Goal: Navigation & Orientation: Find specific page/section

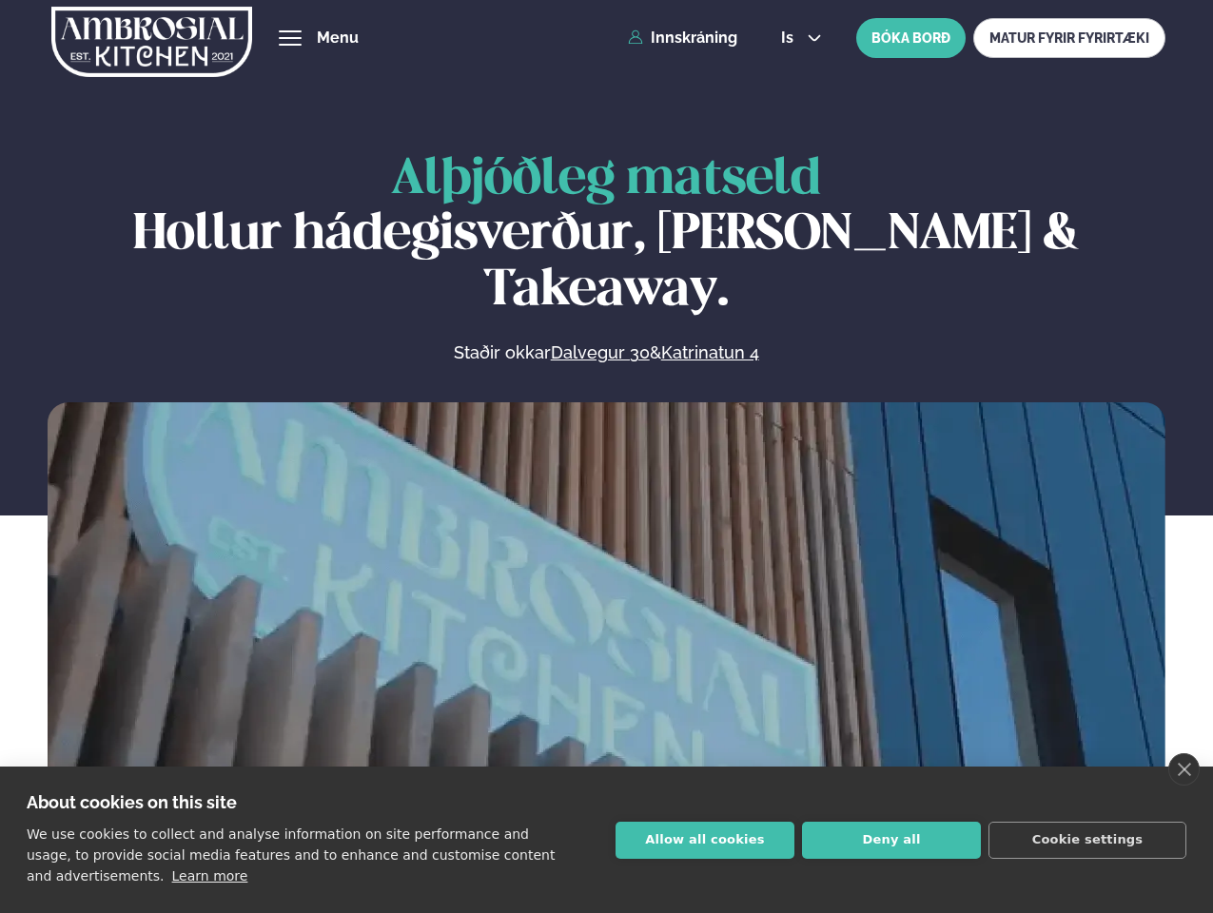
click at [1183, 770] on link "close" at bounding box center [1183, 769] width 31 height 32
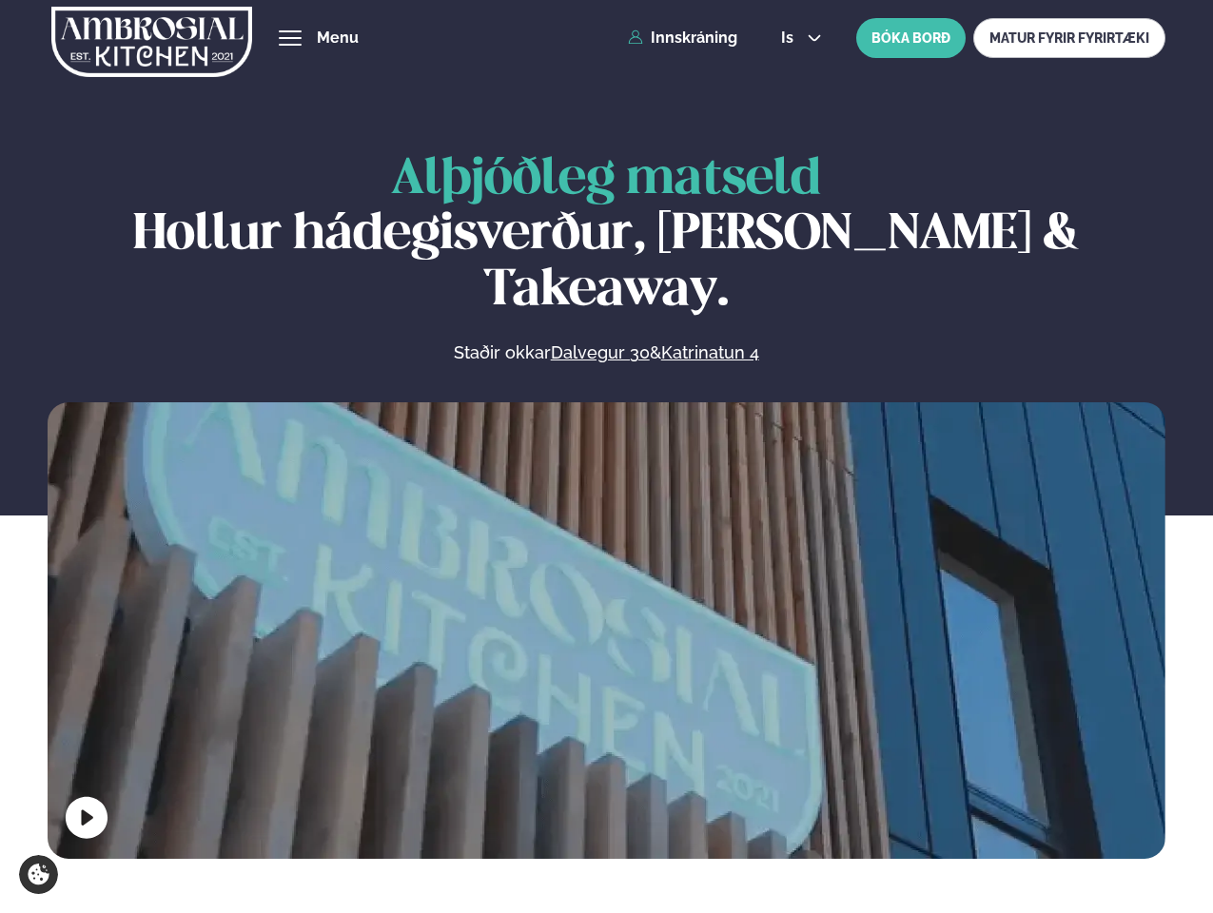
click at [290, 38] on span "hamburger" at bounding box center [290, 37] width 17 height 17
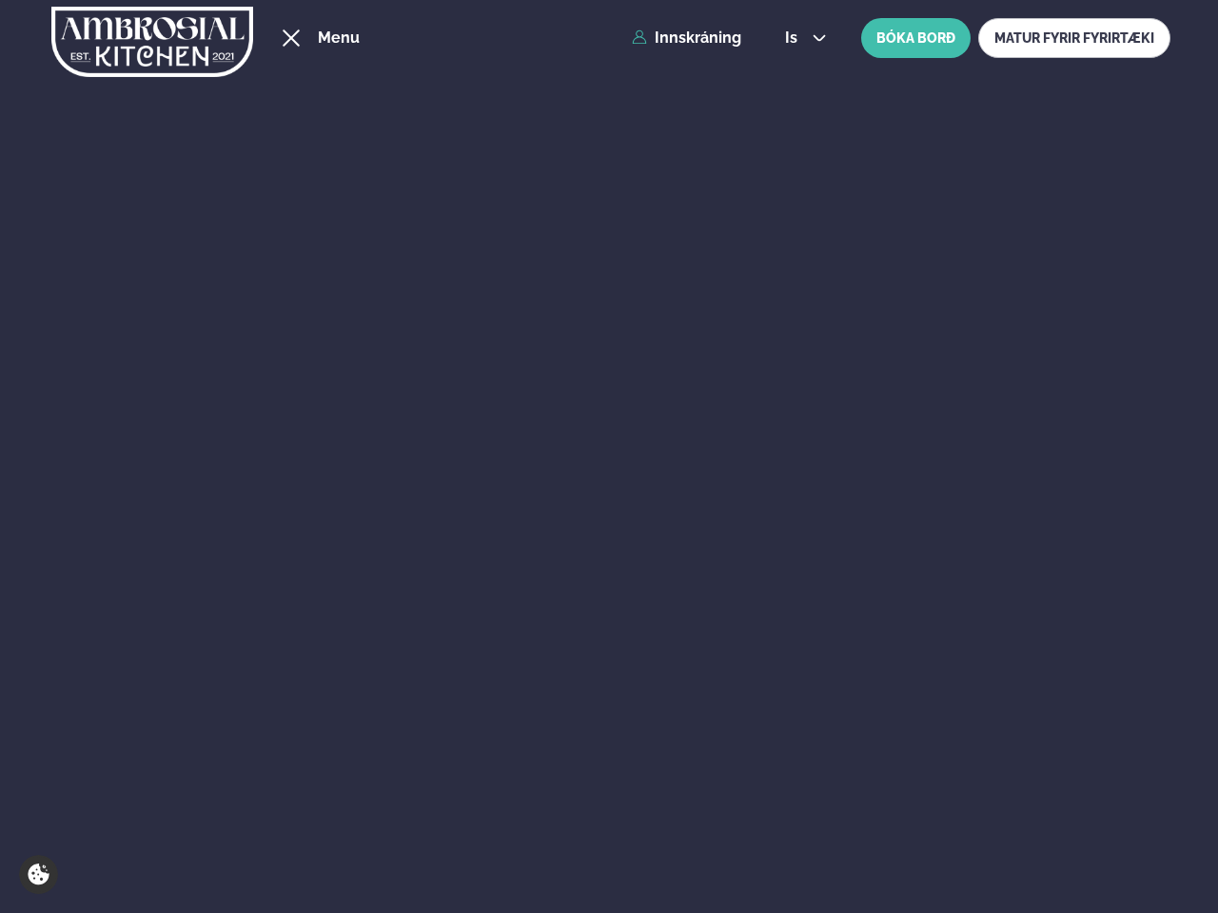
click at [799, 38] on span "is" at bounding box center [794, 37] width 18 height 15
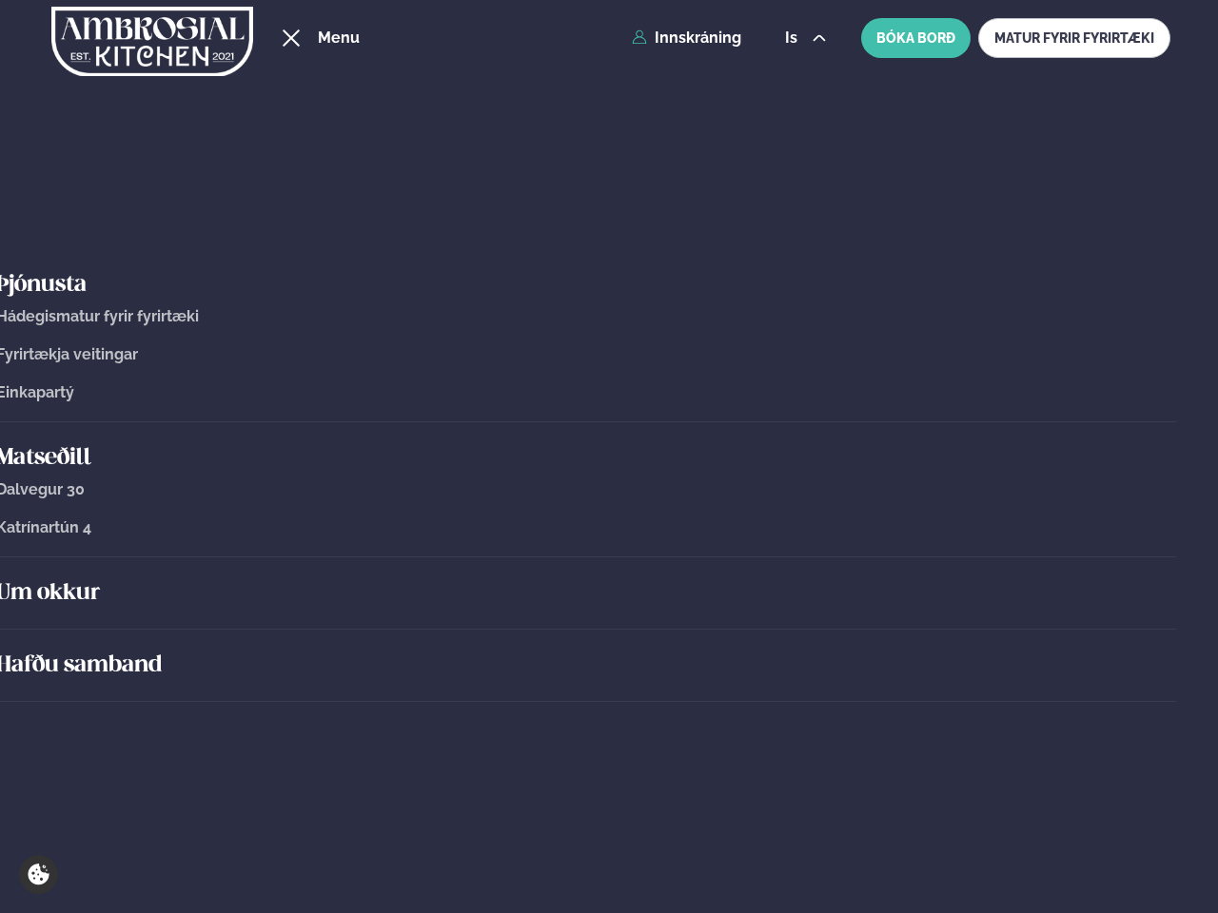
click at [606, 626] on div "Um okkur" at bounding box center [586, 593] width 1180 height 72
